Goal: Navigation & Orientation: Find specific page/section

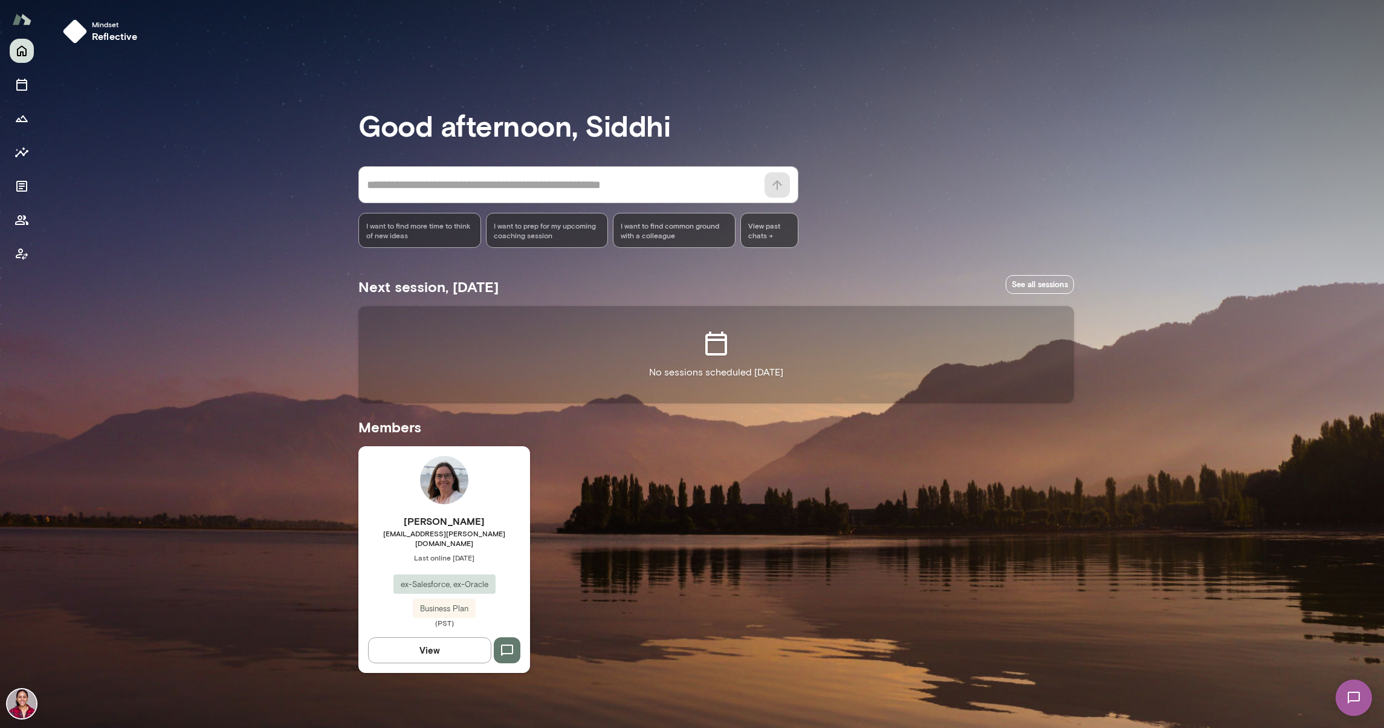
click at [468, 543] on span "[EMAIL_ADDRESS][PERSON_NAME][DOMAIN_NAME]" at bounding box center [444, 537] width 172 height 19
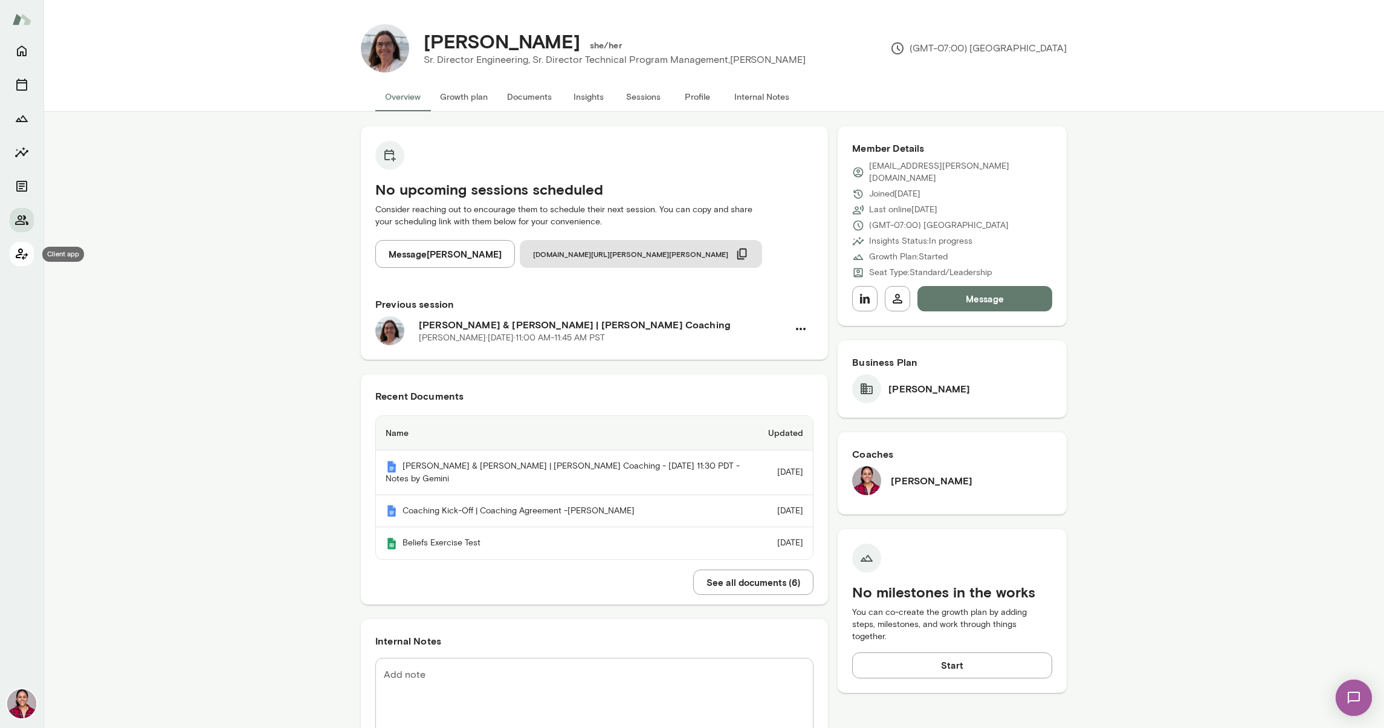
click at [26, 253] on icon "Client app" at bounding box center [22, 254] width 15 height 15
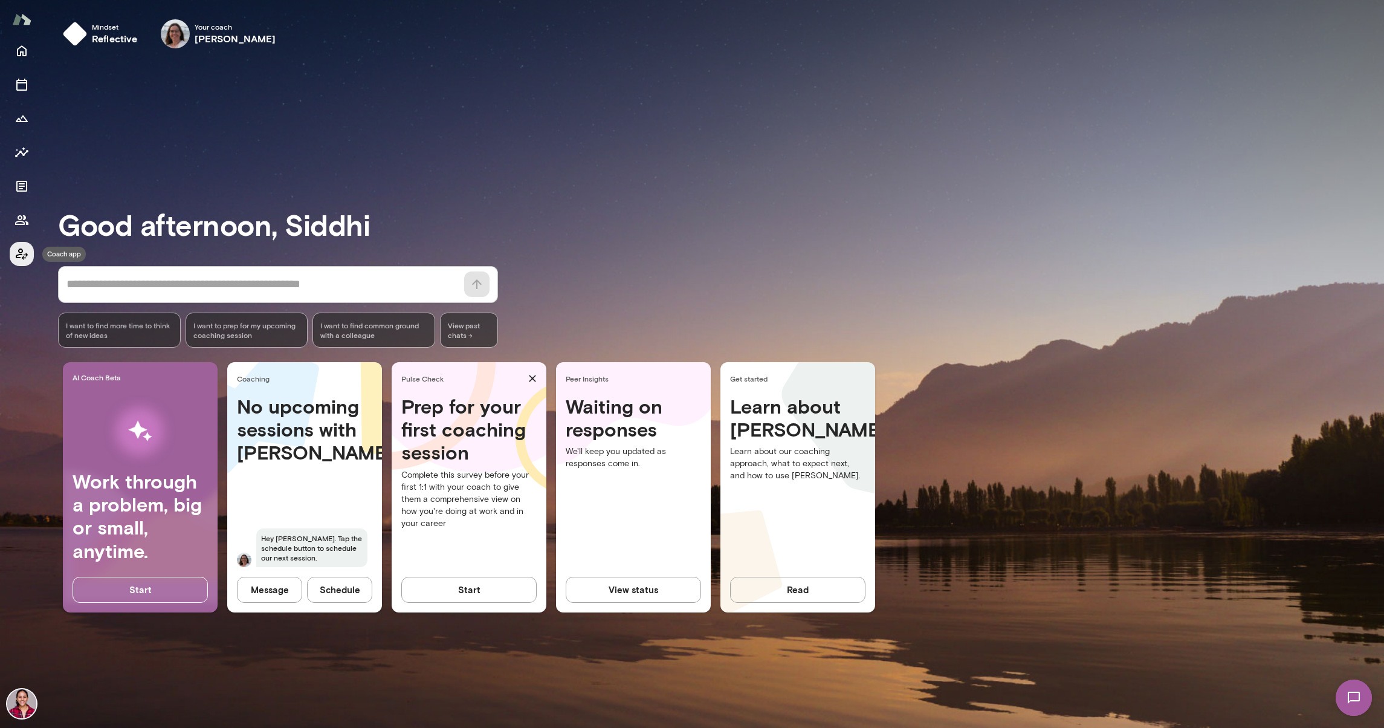
click at [21, 256] on icon "Coach app" at bounding box center [22, 254] width 15 height 15
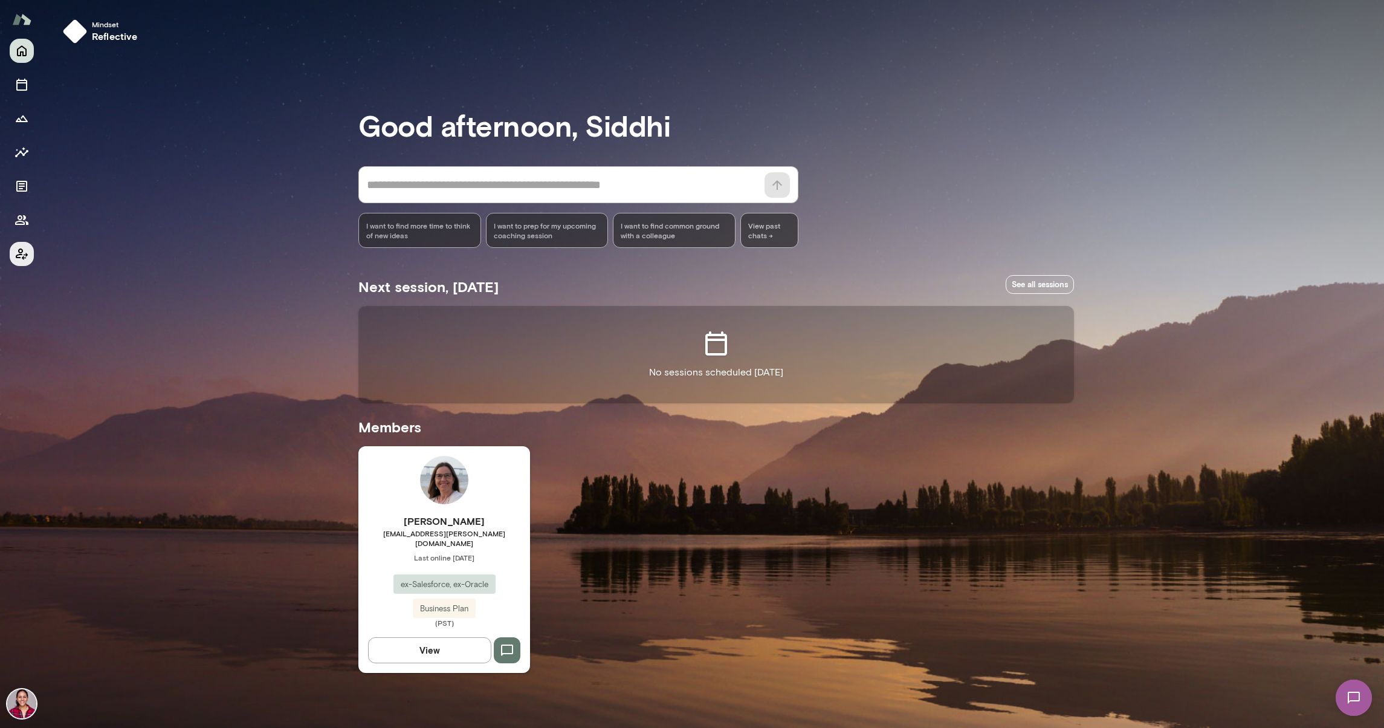
click at [16, 259] on icon "Client app" at bounding box center [22, 254] width 15 height 15
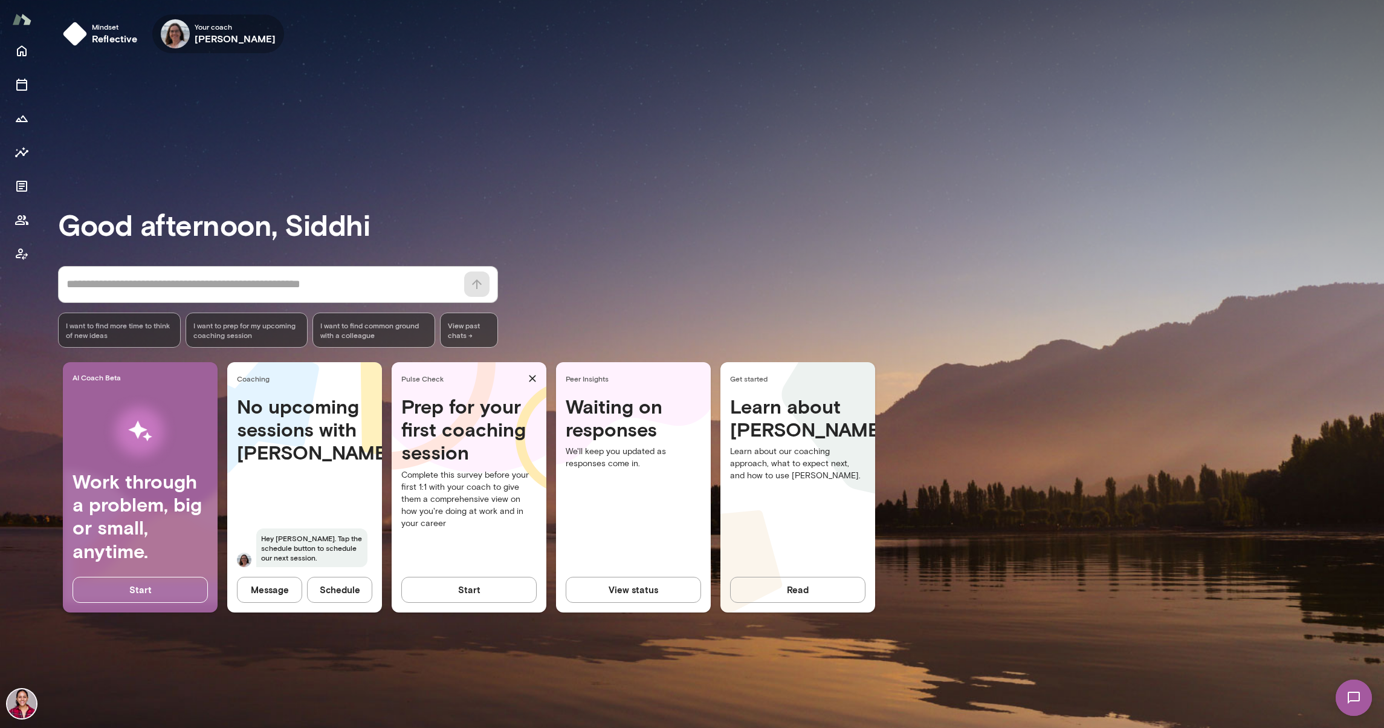
click at [188, 35] on img at bounding box center [175, 33] width 29 height 29
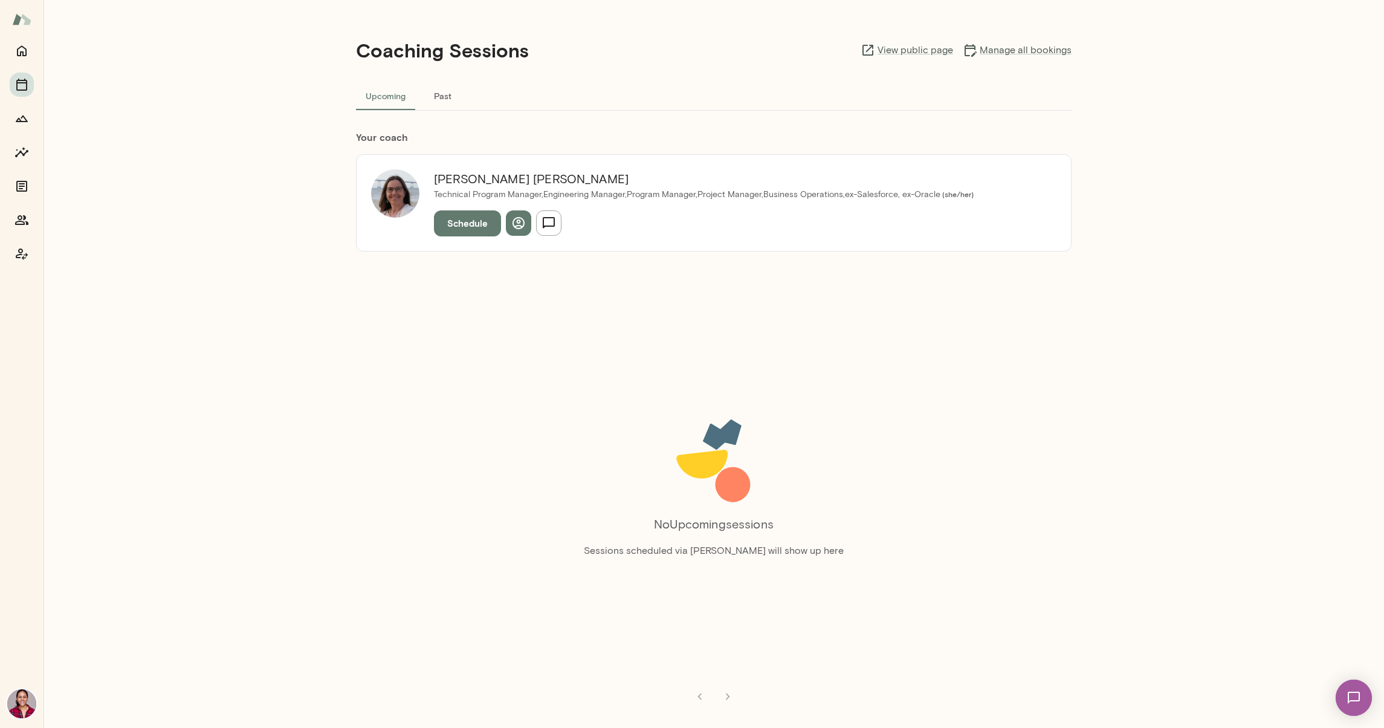
click at [383, 181] on img at bounding box center [395, 193] width 48 height 48
click at [522, 227] on icon "button" at bounding box center [519, 223] width 12 height 12
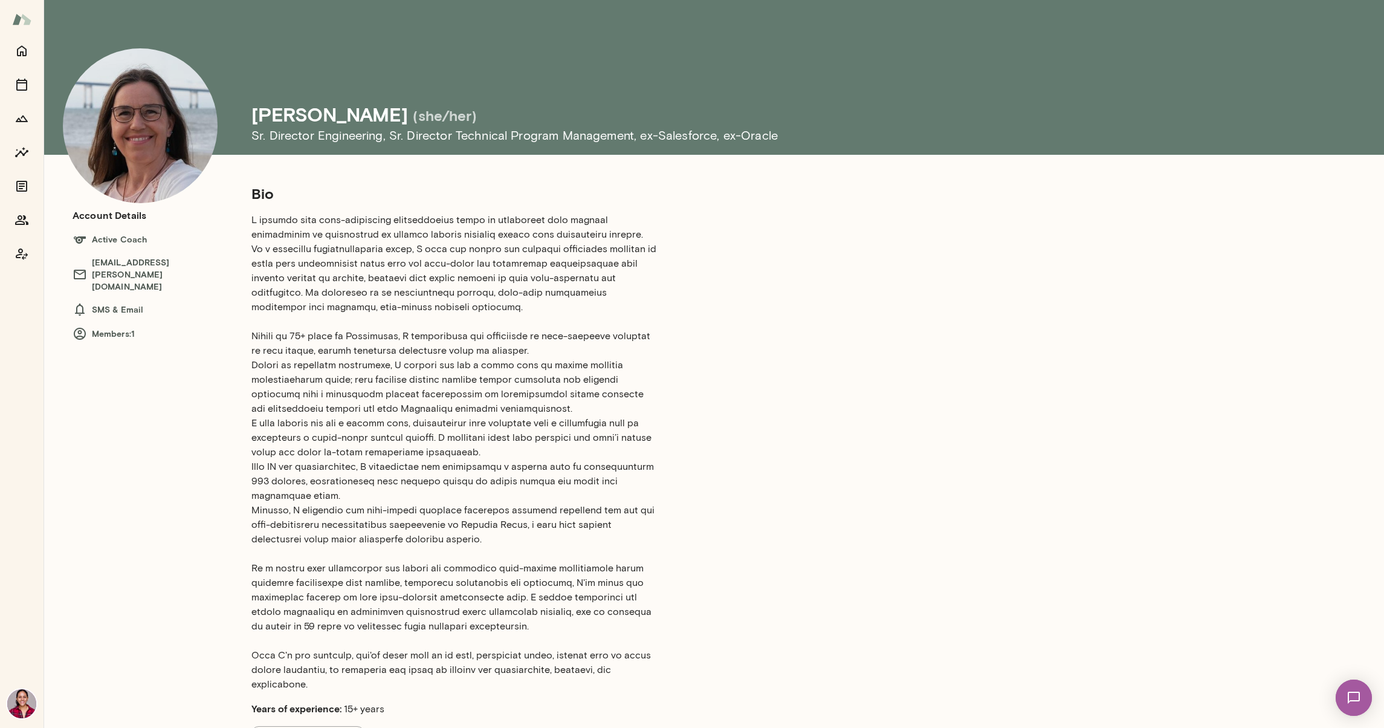
scroll to position [79, 0]
